Goal: Transaction & Acquisition: Register for event/course

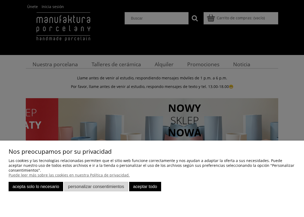
click at [48, 186] on button "Acepta solo lo necesario" at bounding box center [36, 186] width 54 height 9
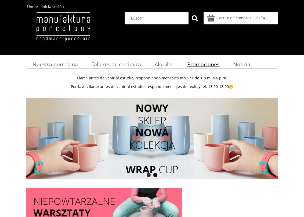
click at [199, 62] on span "Promociones" at bounding box center [203, 64] width 32 height 7
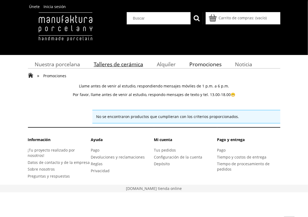
click at [108, 62] on span "Talleres de cerámica" at bounding box center [118, 64] width 49 height 7
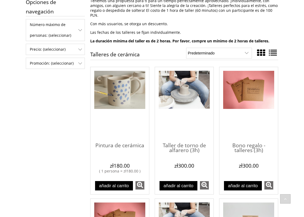
scroll to position [71, 0]
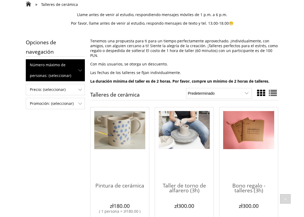
click at [75, 70] on span "Número máximo de personas: (seleccionar)" at bounding box center [55, 70] width 58 height 21
click at [63, 87] on font "hasta 2 personas (4)" at bounding box center [51, 87] width 36 height 5
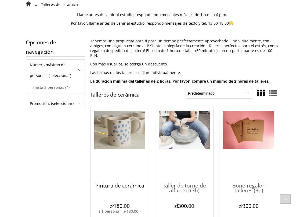
click at [121, 179] on span "Pintura de cerámica" at bounding box center [119, 186] width 51 height 16
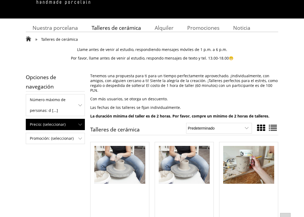
scroll to position [71, 0]
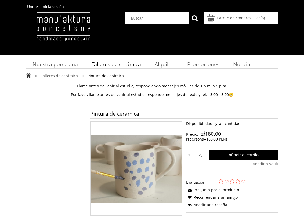
click at [64, 21] on img at bounding box center [63, 32] width 75 height 40
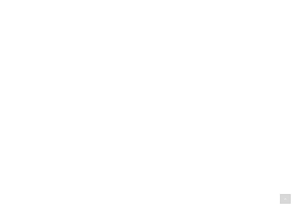
scroll to position [679, 0]
